Goal: Obtain resource: Obtain resource

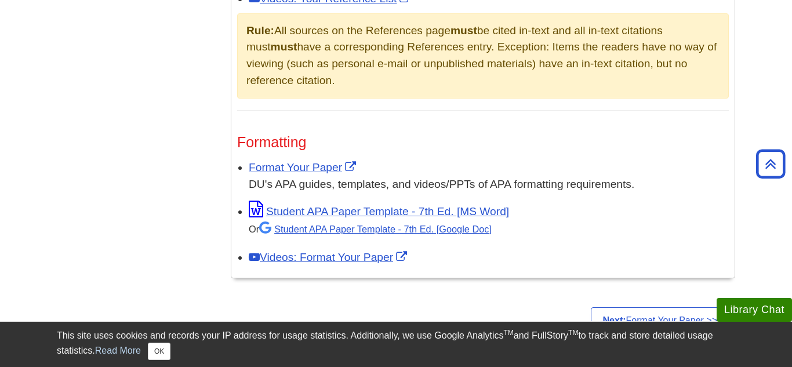
scroll to position [868, 0]
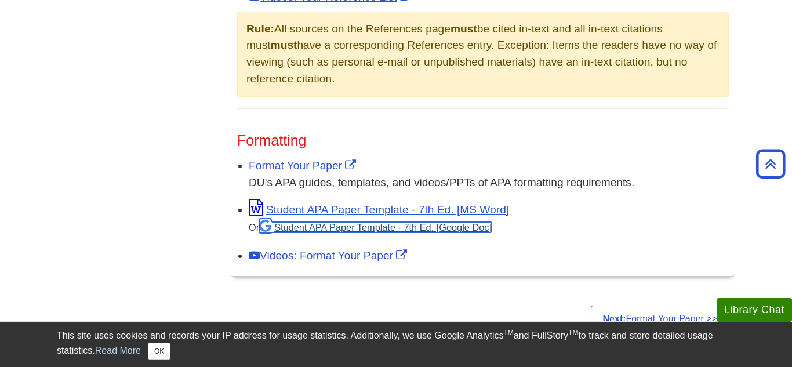
click at [328, 222] on link "Student APA Paper Template - 7th Ed. [Google Doc]" at bounding box center [375, 227] width 233 height 10
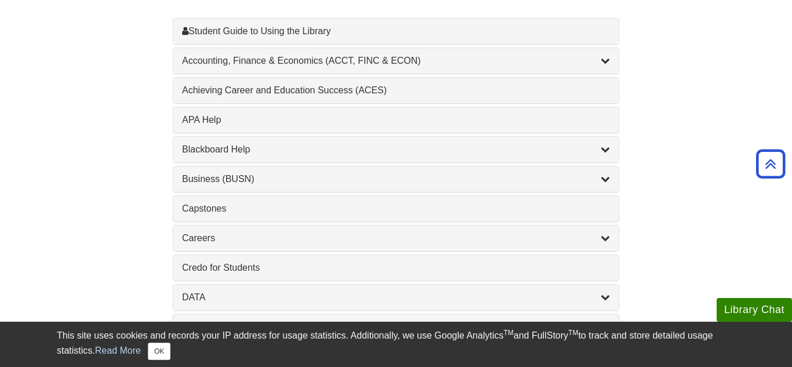
scroll to position [378, 0]
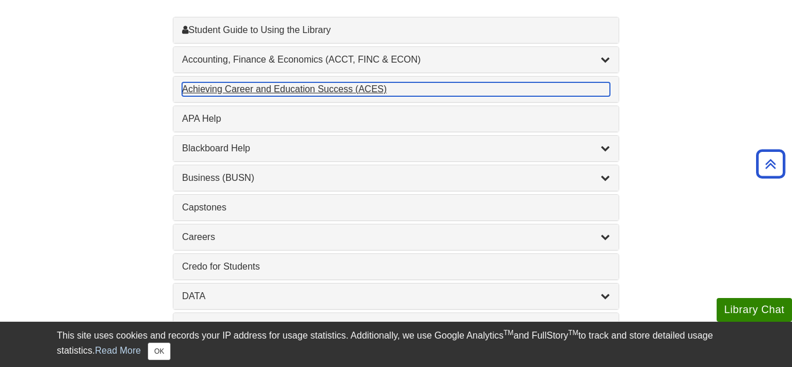
click at [345, 91] on div "Achieving Career and Education Success (ACES) , 1 guides" at bounding box center [396, 89] width 428 height 14
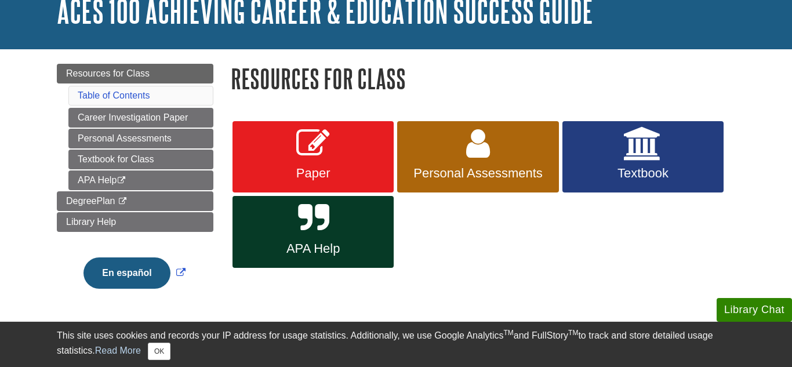
scroll to position [82, 0]
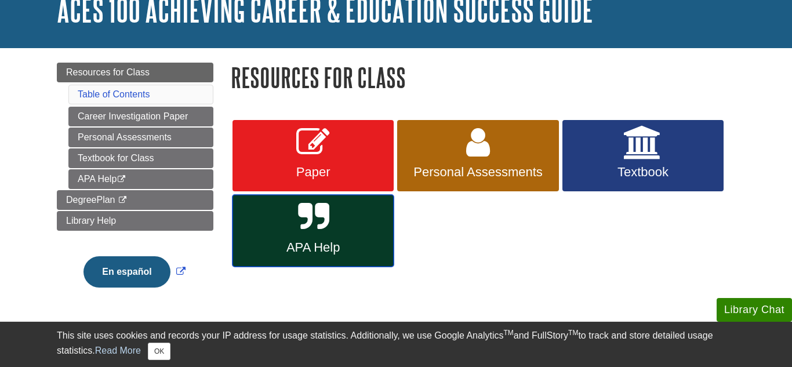
click at [287, 229] on link "APA Help" at bounding box center [313, 231] width 161 height 72
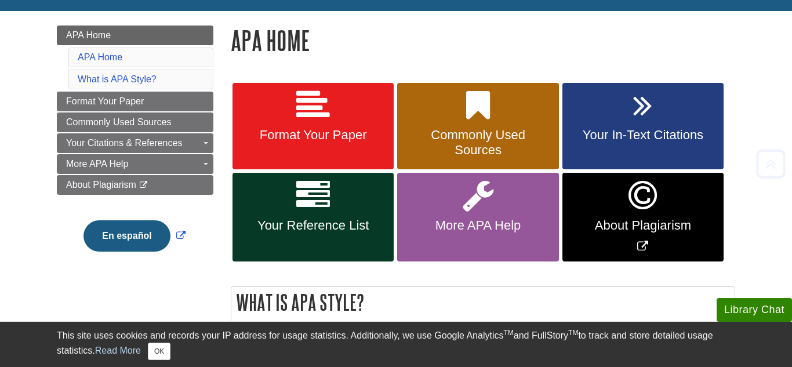
scroll to position [148, 0]
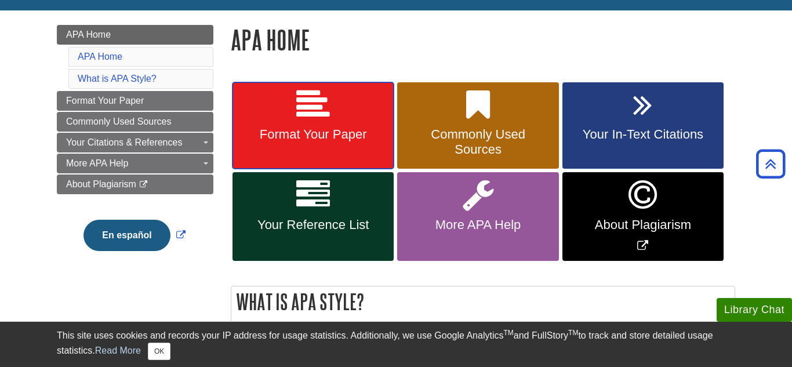
click at [314, 121] on icon at bounding box center [313, 105] width 34 height 34
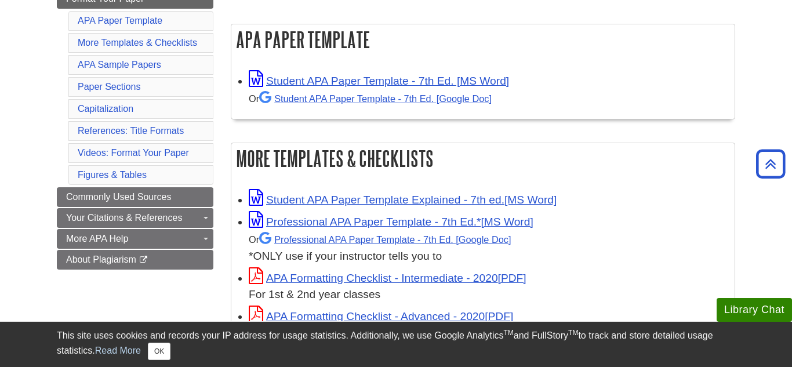
scroll to position [208, 0]
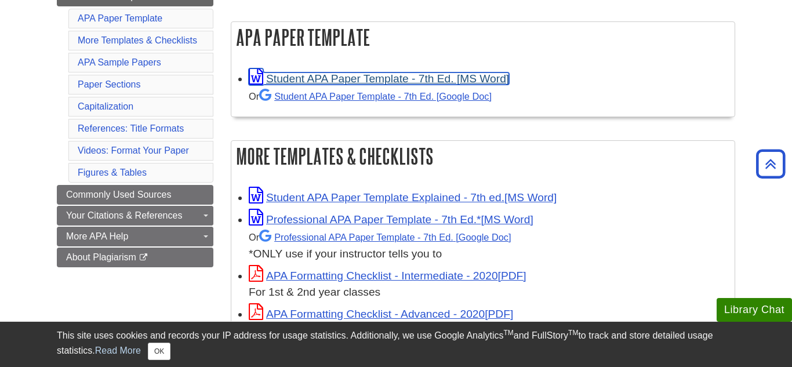
click at [353, 79] on link "Student APA Paper Template - 7th Ed. [MS Word]" at bounding box center [379, 79] width 260 height 12
